Goal: Information Seeking & Learning: Learn about a topic

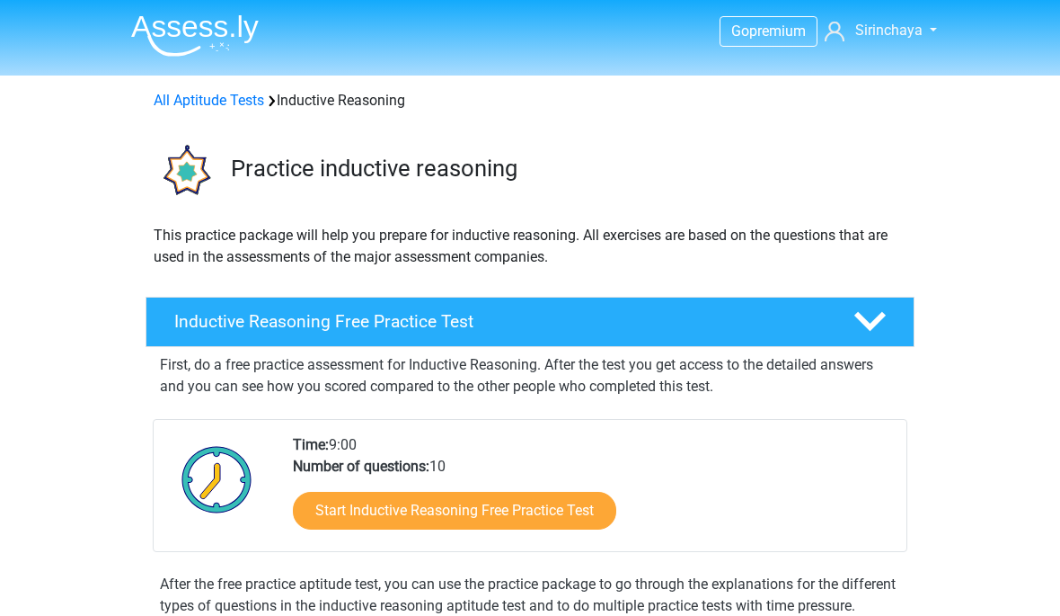
click at [229, 93] on link "All Aptitude Tests" at bounding box center [209, 100] width 111 height 17
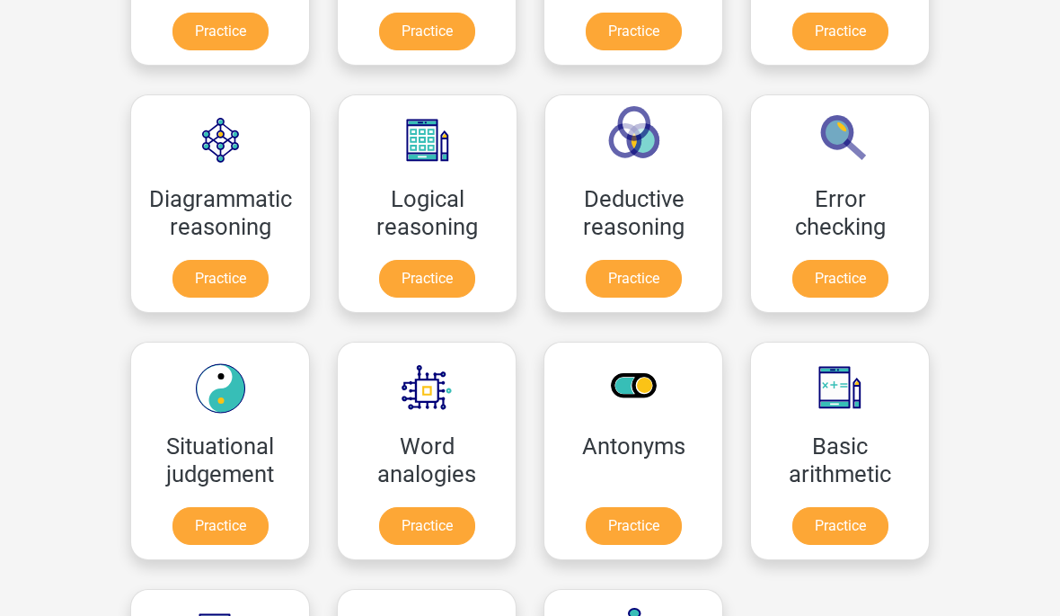
scroll to position [457, 0]
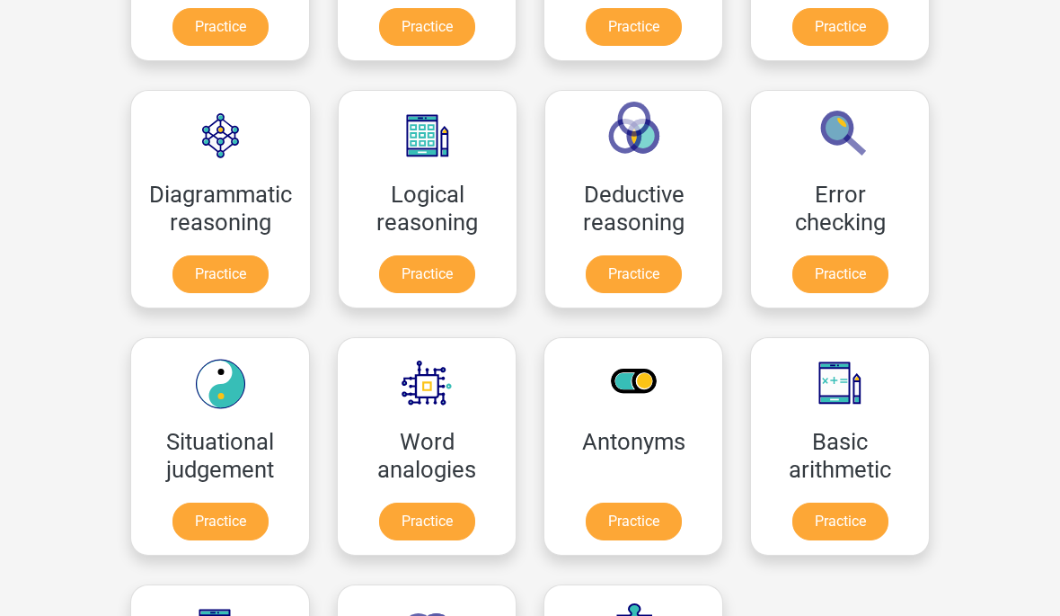
click at [864, 502] on link "Practice" at bounding box center [841, 521] width 96 height 38
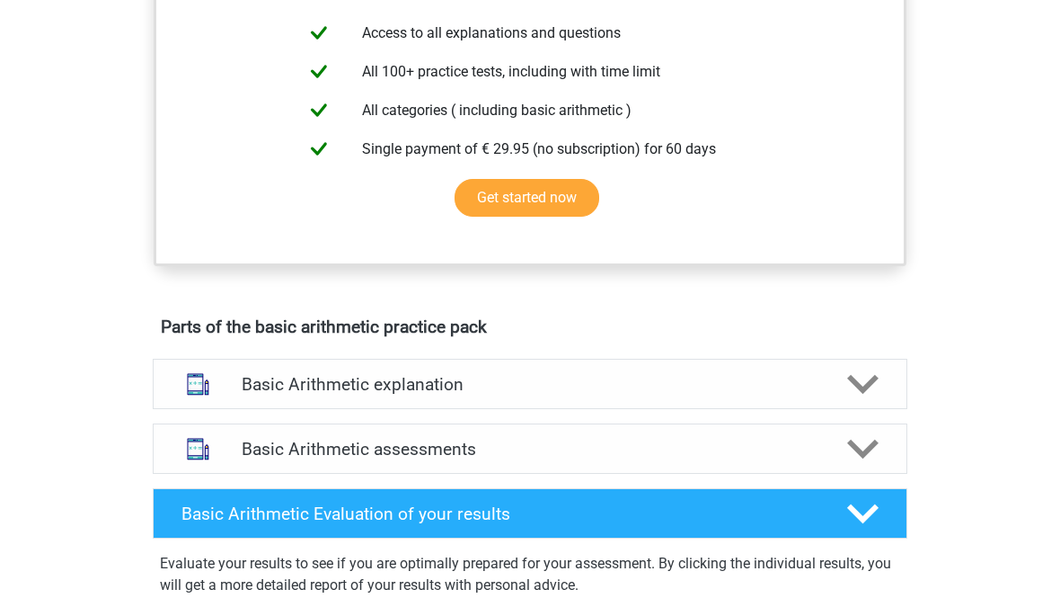
scroll to position [679, 0]
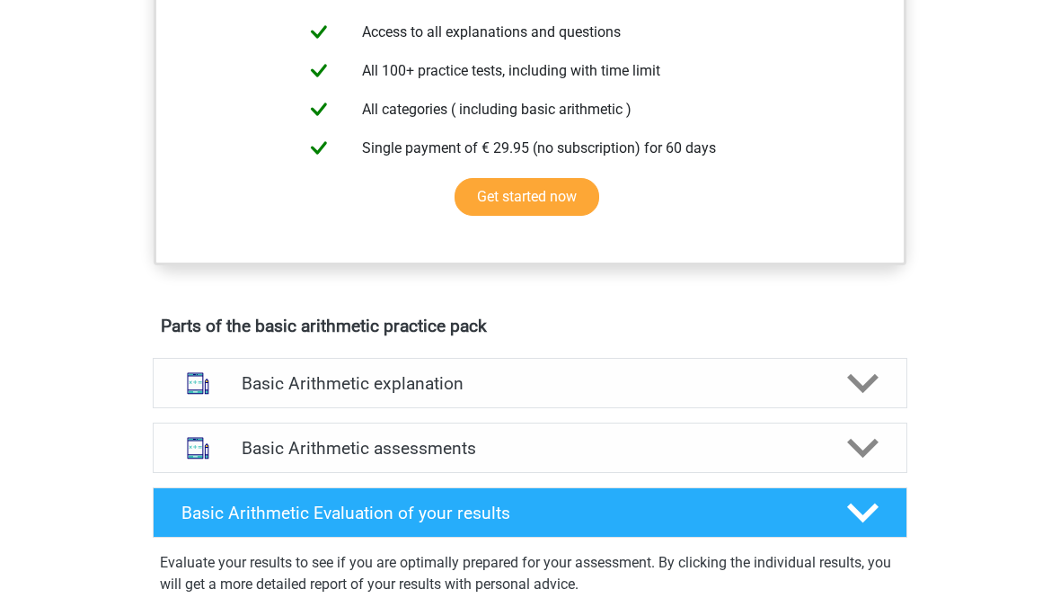
click at [738, 468] on div "Basic Arithmetic assessments" at bounding box center [530, 447] width 755 height 50
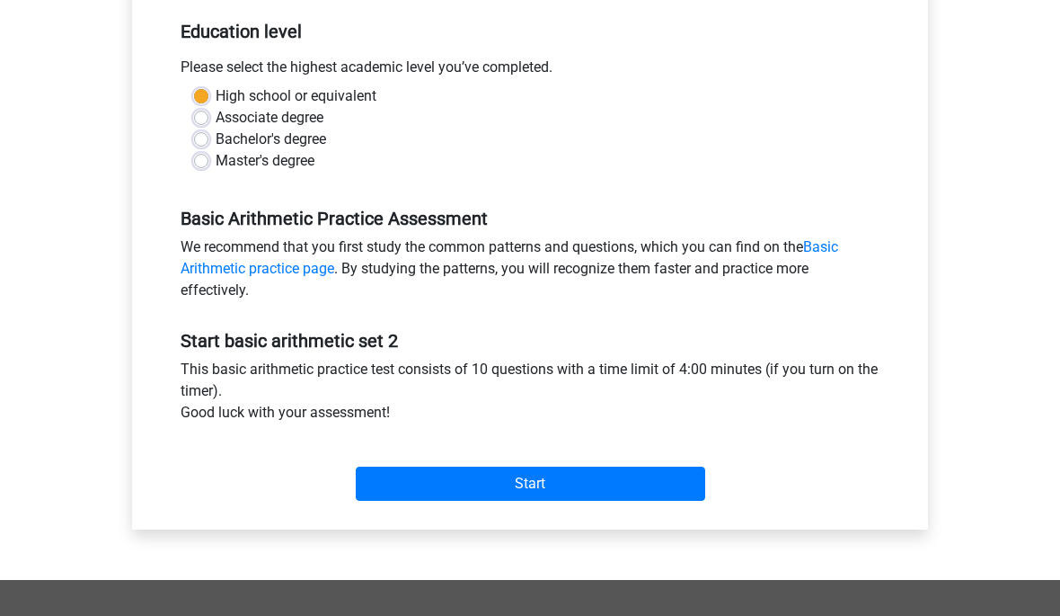
scroll to position [370, 0]
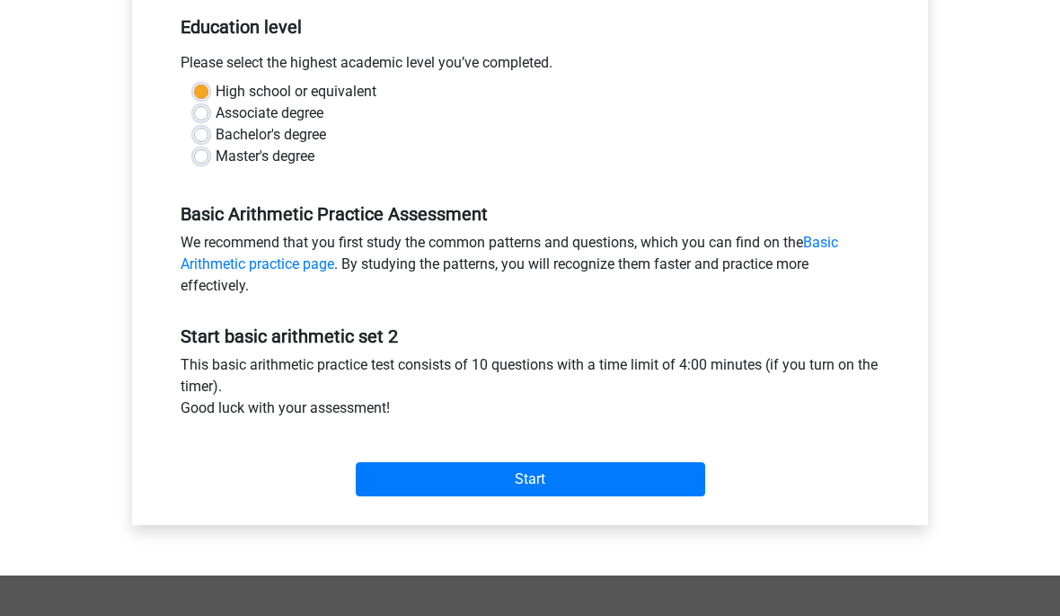
click at [582, 492] on input "Start" at bounding box center [531, 479] width 350 height 34
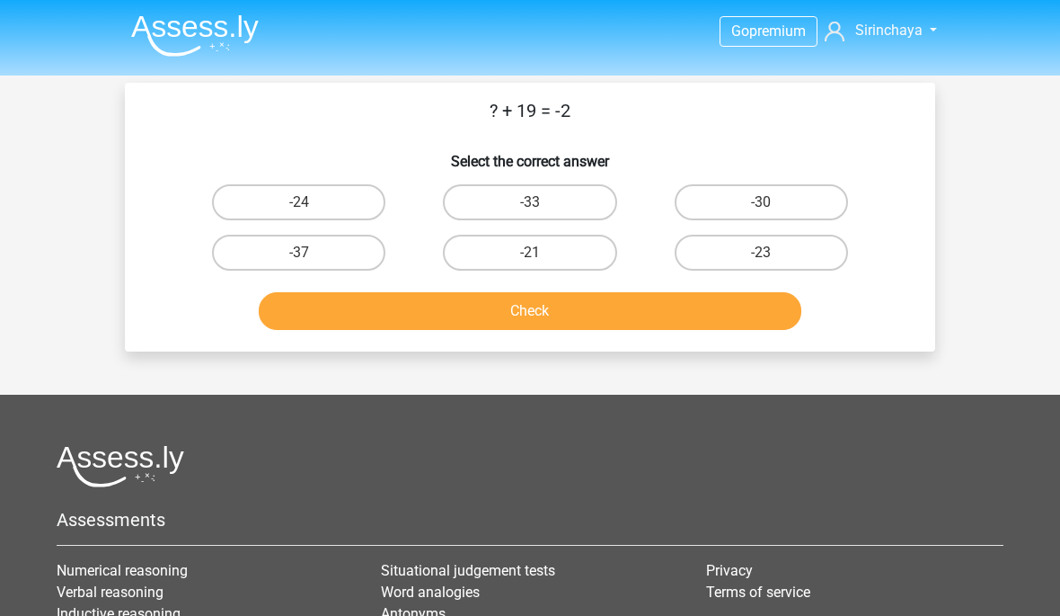
click at [547, 269] on label "-21" at bounding box center [529, 253] width 173 height 36
click at [542, 264] on input "-21" at bounding box center [536, 259] width 12 height 12
radio input "true"
click at [629, 319] on button "Check" at bounding box center [531, 311] width 544 height 38
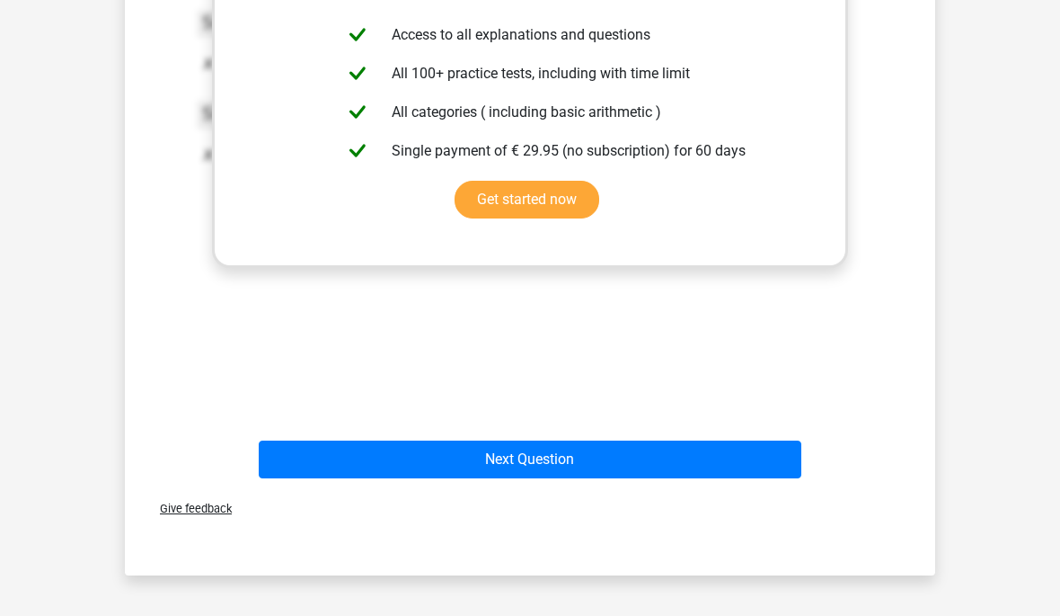
click at [724, 465] on button "Next Question" at bounding box center [531, 459] width 544 height 38
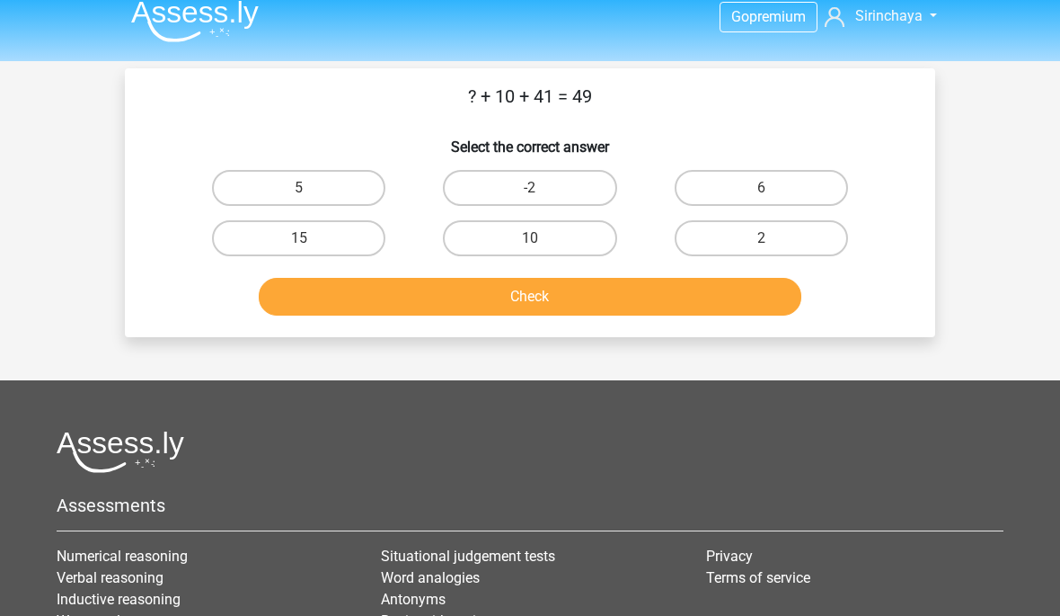
scroll to position [8, 0]
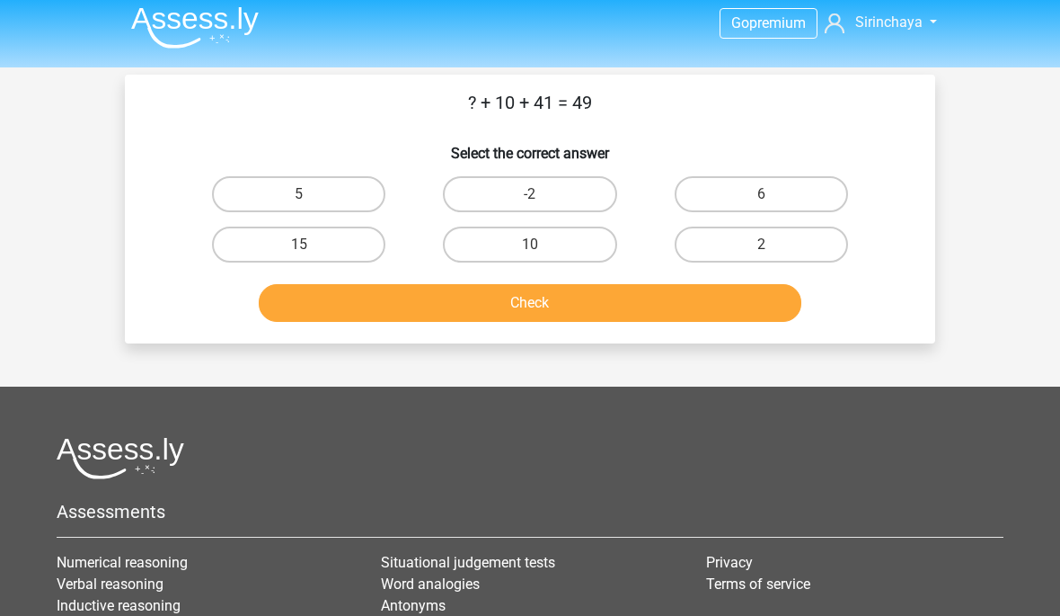
click at [483, 204] on label "-2" at bounding box center [529, 194] width 173 height 36
click at [530, 204] on input "-2" at bounding box center [536, 200] width 12 height 12
radio input "true"
click at [328, 288] on button "Check" at bounding box center [531, 303] width 544 height 38
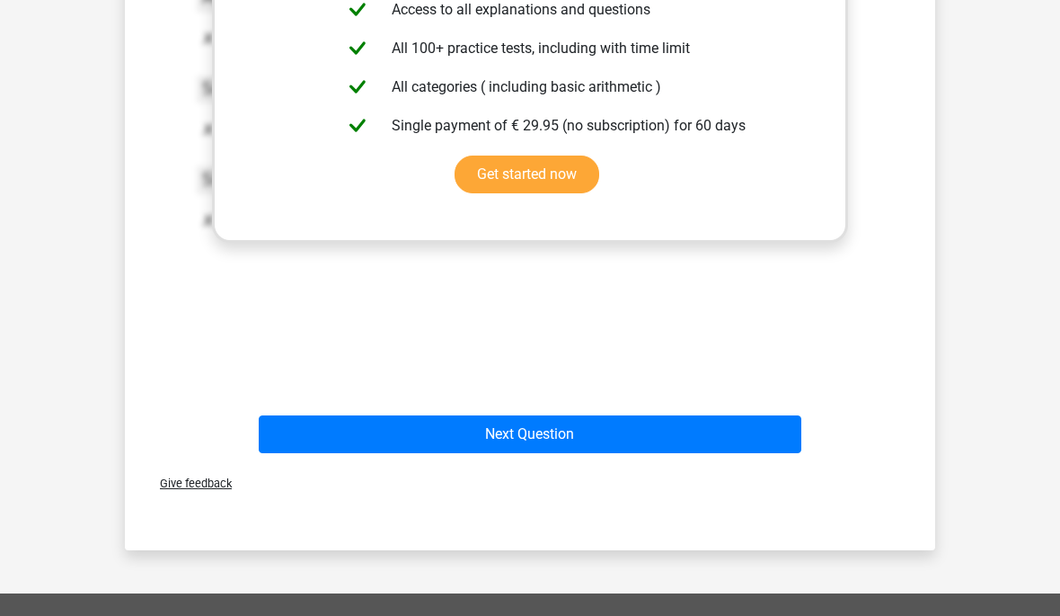
click at [760, 424] on button "Next Question" at bounding box center [531, 434] width 544 height 38
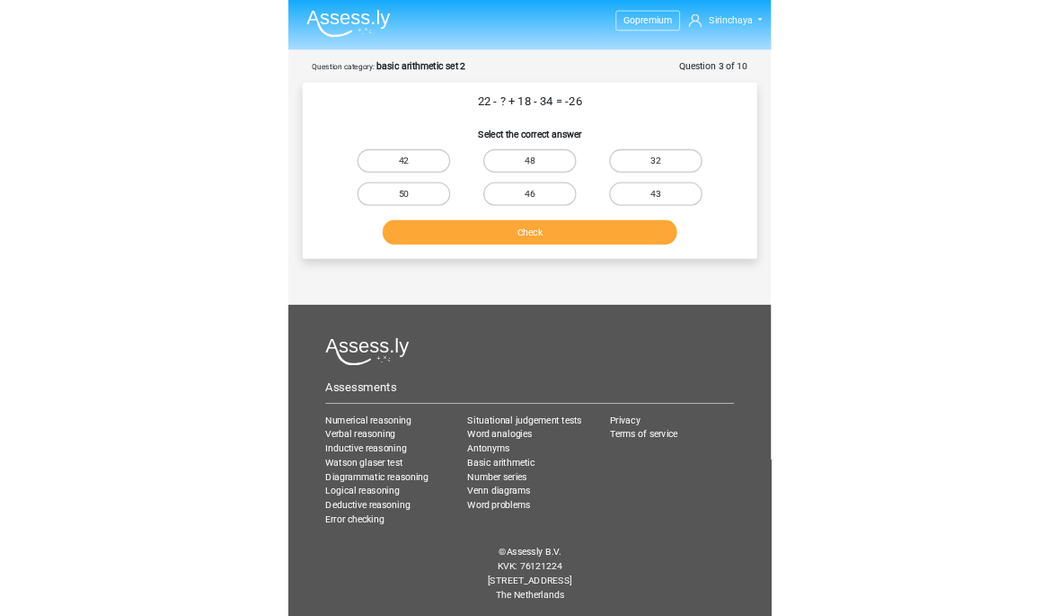
scroll to position [22, 0]
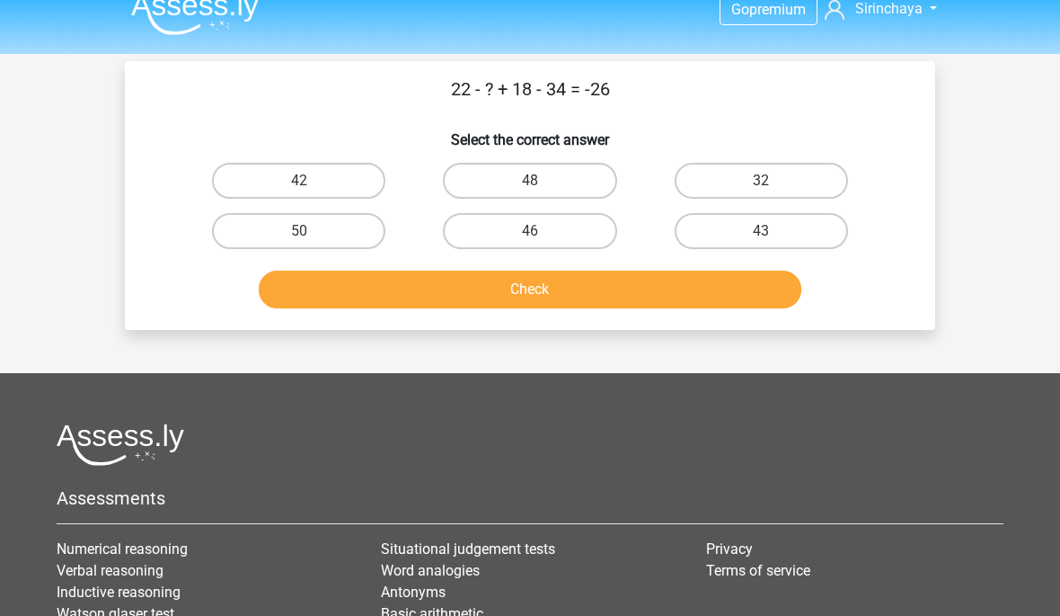
click at [801, 170] on label "32" at bounding box center [761, 181] width 173 height 36
click at [773, 181] on input "32" at bounding box center [767, 187] width 12 height 12
radio input "true"
click at [628, 288] on button "Check" at bounding box center [531, 289] width 544 height 38
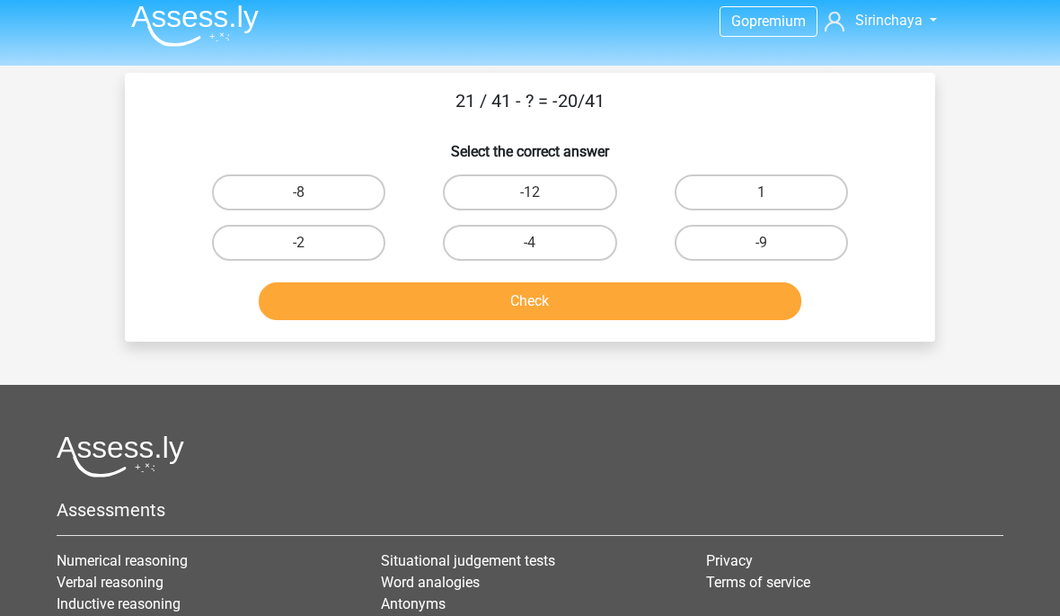
scroll to position [0, 0]
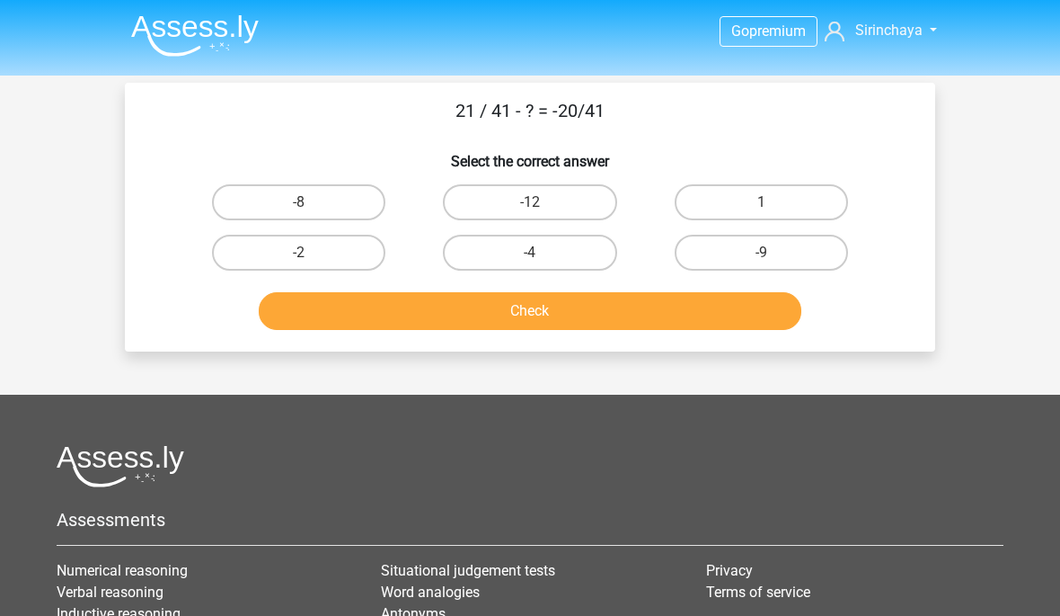
click at [767, 207] on input "1" at bounding box center [767, 208] width 12 height 12
radio input "true"
click at [533, 316] on button "Check" at bounding box center [531, 311] width 544 height 38
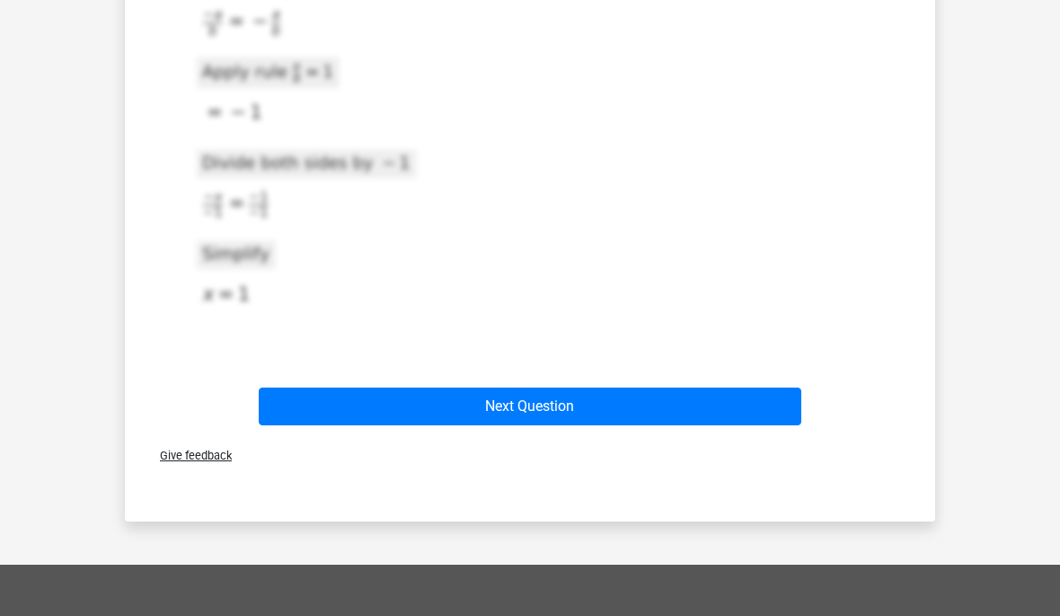
click at [724, 405] on button "Next Question" at bounding box center [531, 406] width 544 height 38
